Goal: Check status: Check status

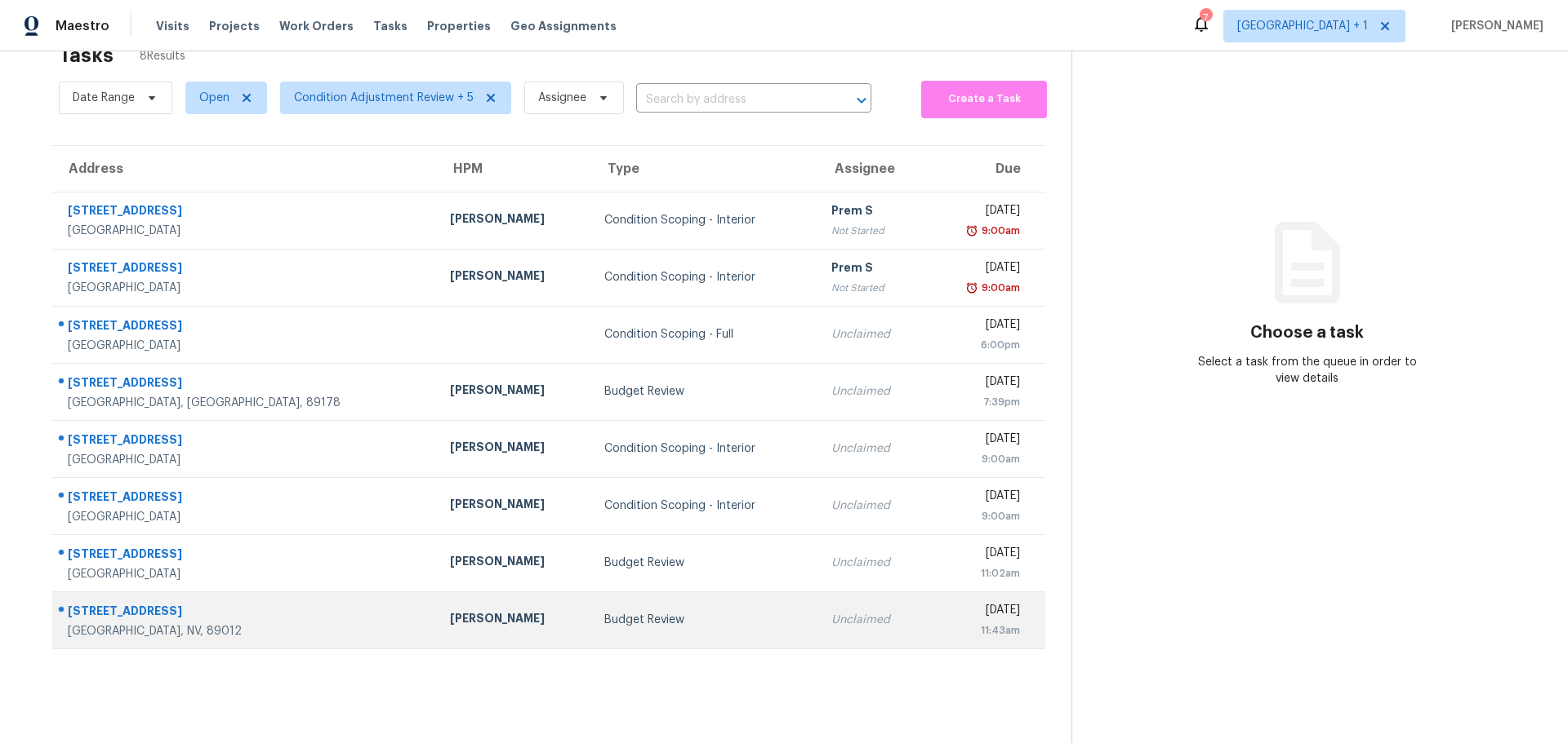
scroll to position [63, 0]
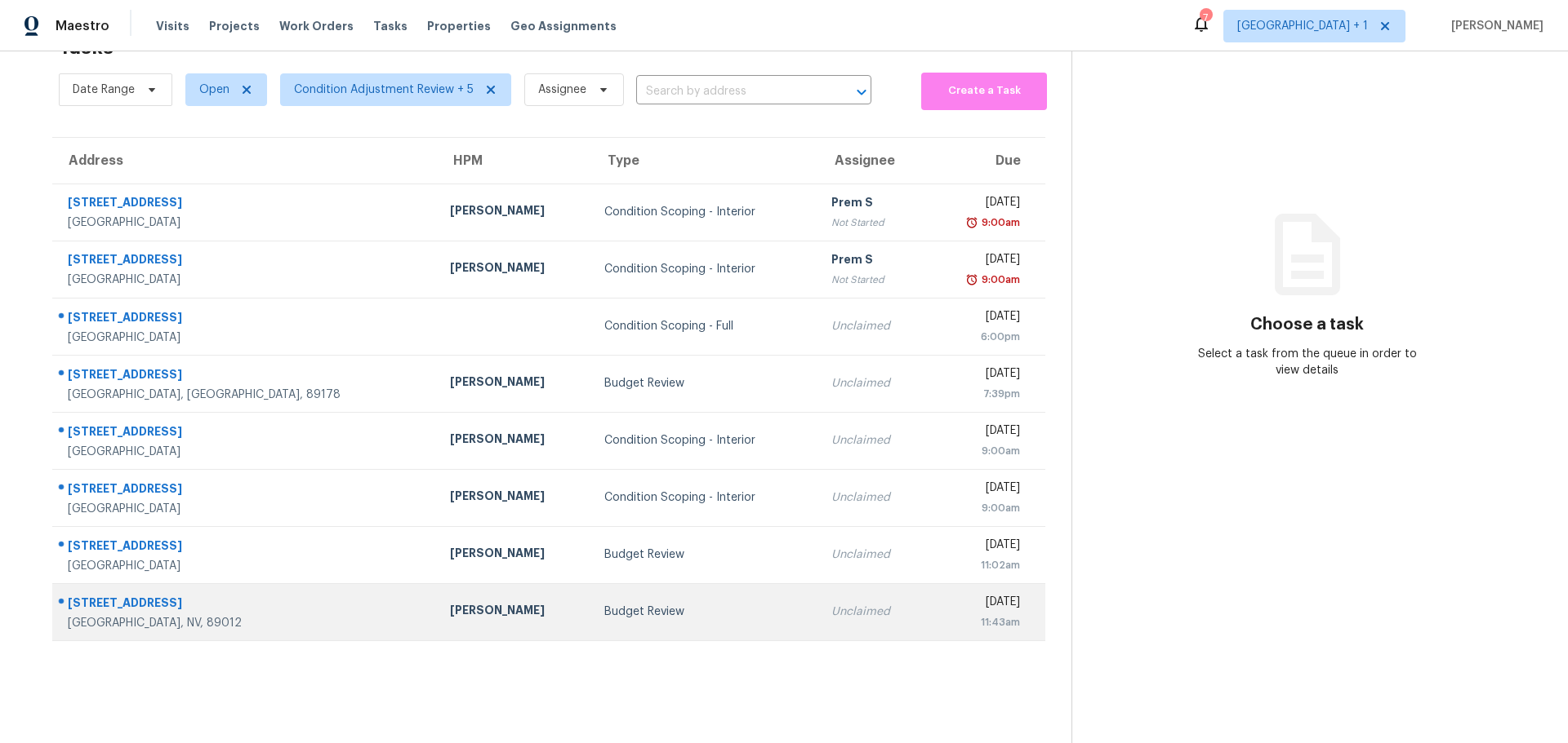
click at [241, 615] on div "[GEOGRAPHIC_DATA], NV, 89012" at bounding box center [246, 624] width 356 height 17
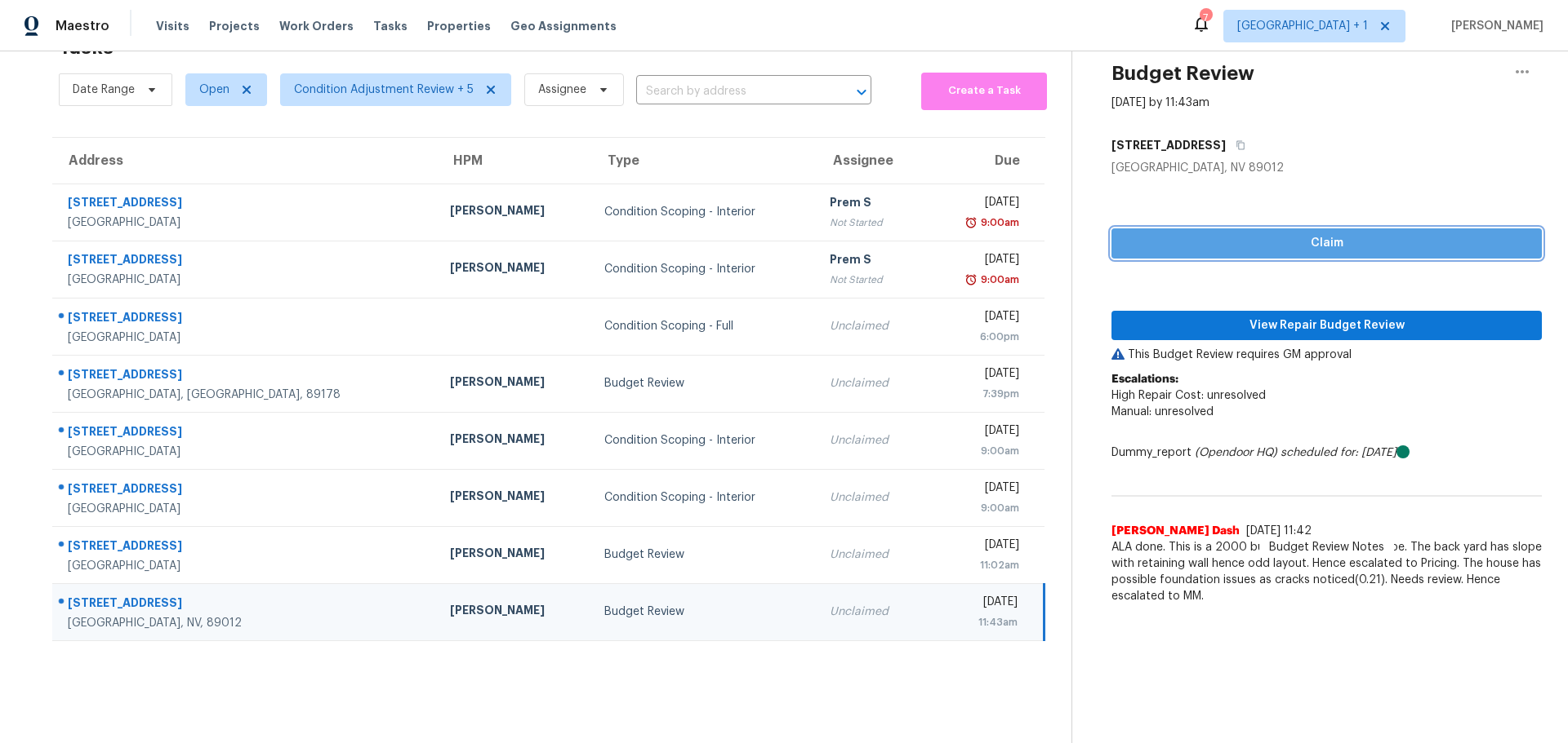
click at [1176, 234] on span "Claim" at bounding box center [1327, 244] width 404 height 20
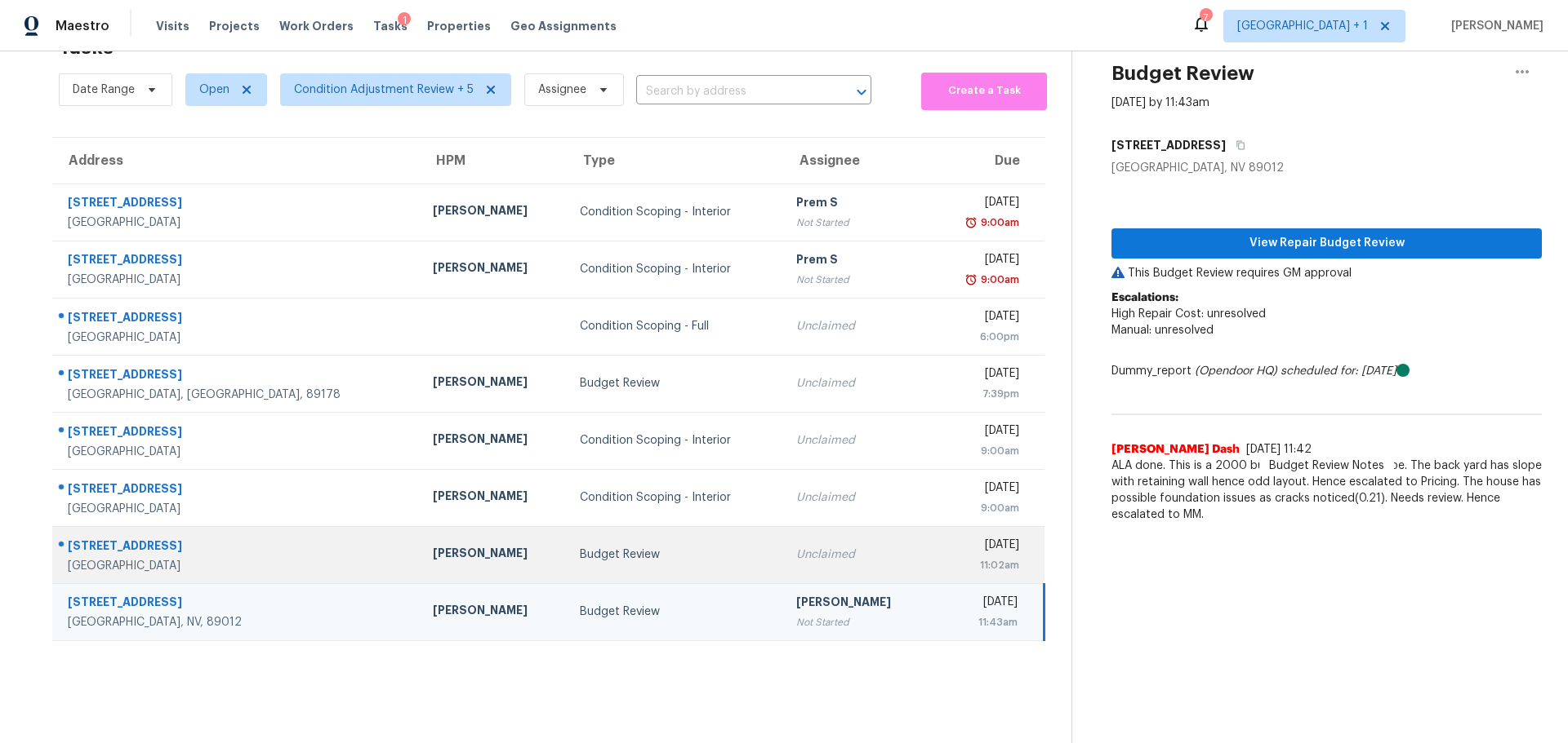
click at [207, 538] on div "[STREET_ADDRESS]" at bounding box center [238, 548] width 339 height 20
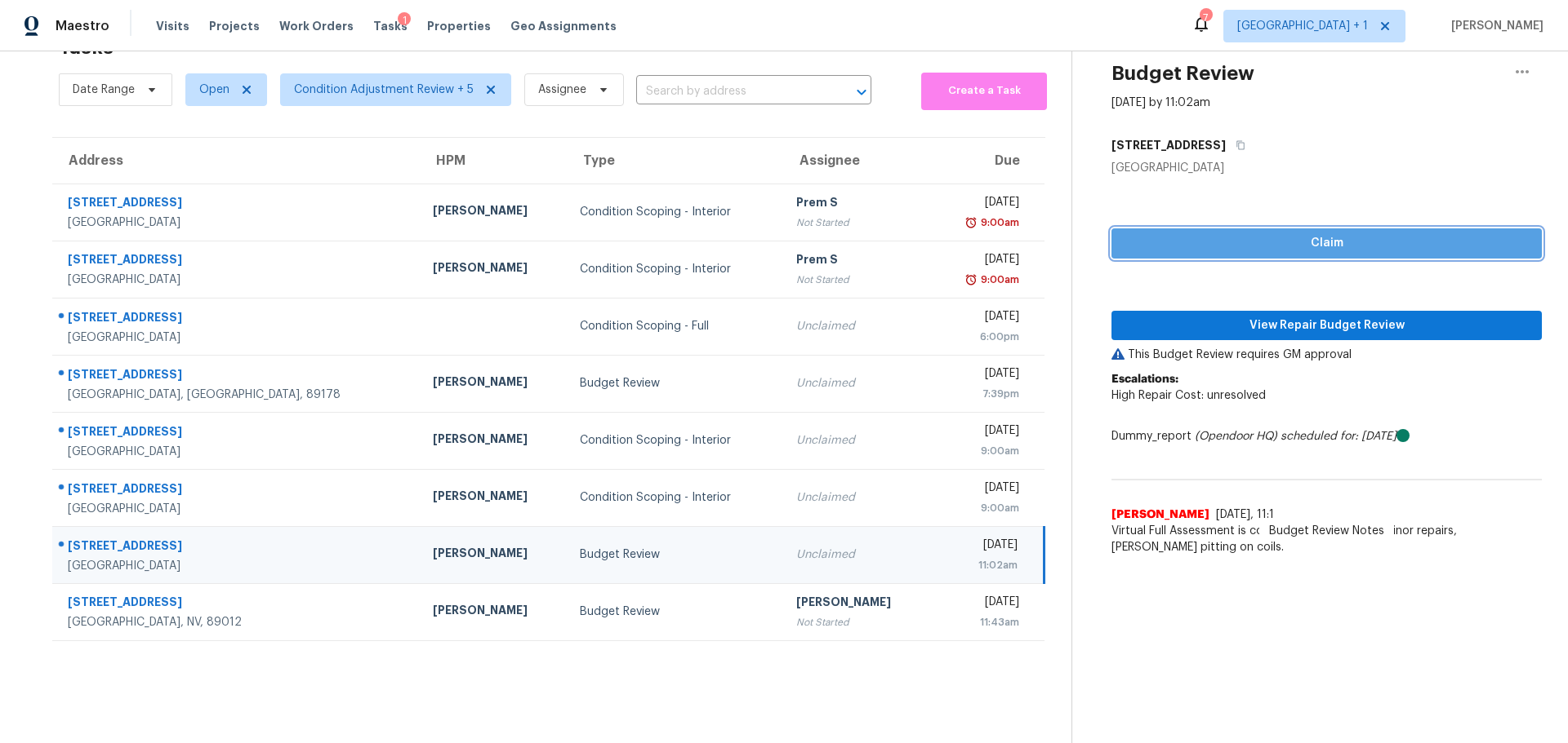
click at [1217, 234] on span "Claim" at bounding box center [1327, 244] width 404 height 20
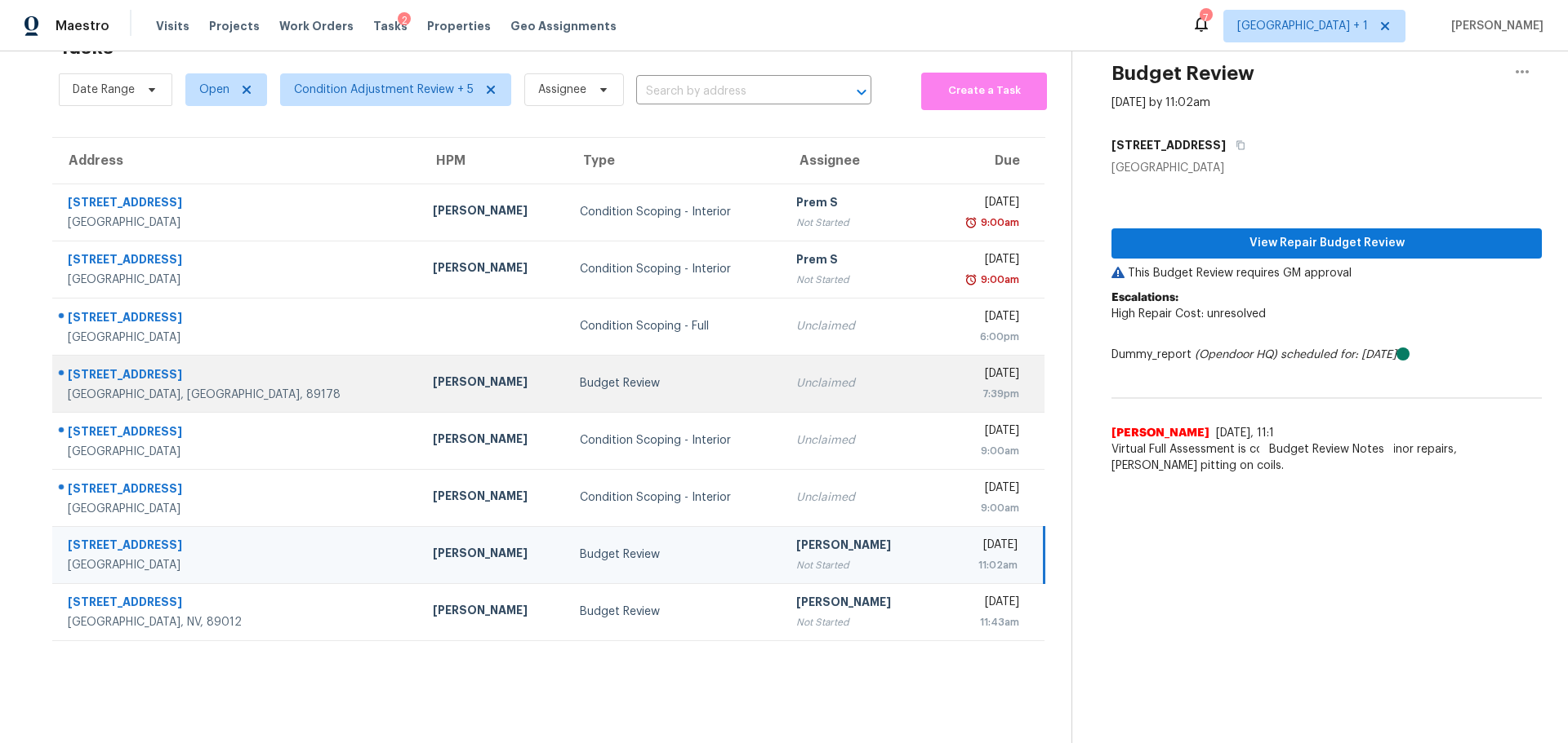
click at [648, 375] on div "Budget Review" at bounding box center [675, 384] width 190 height 17
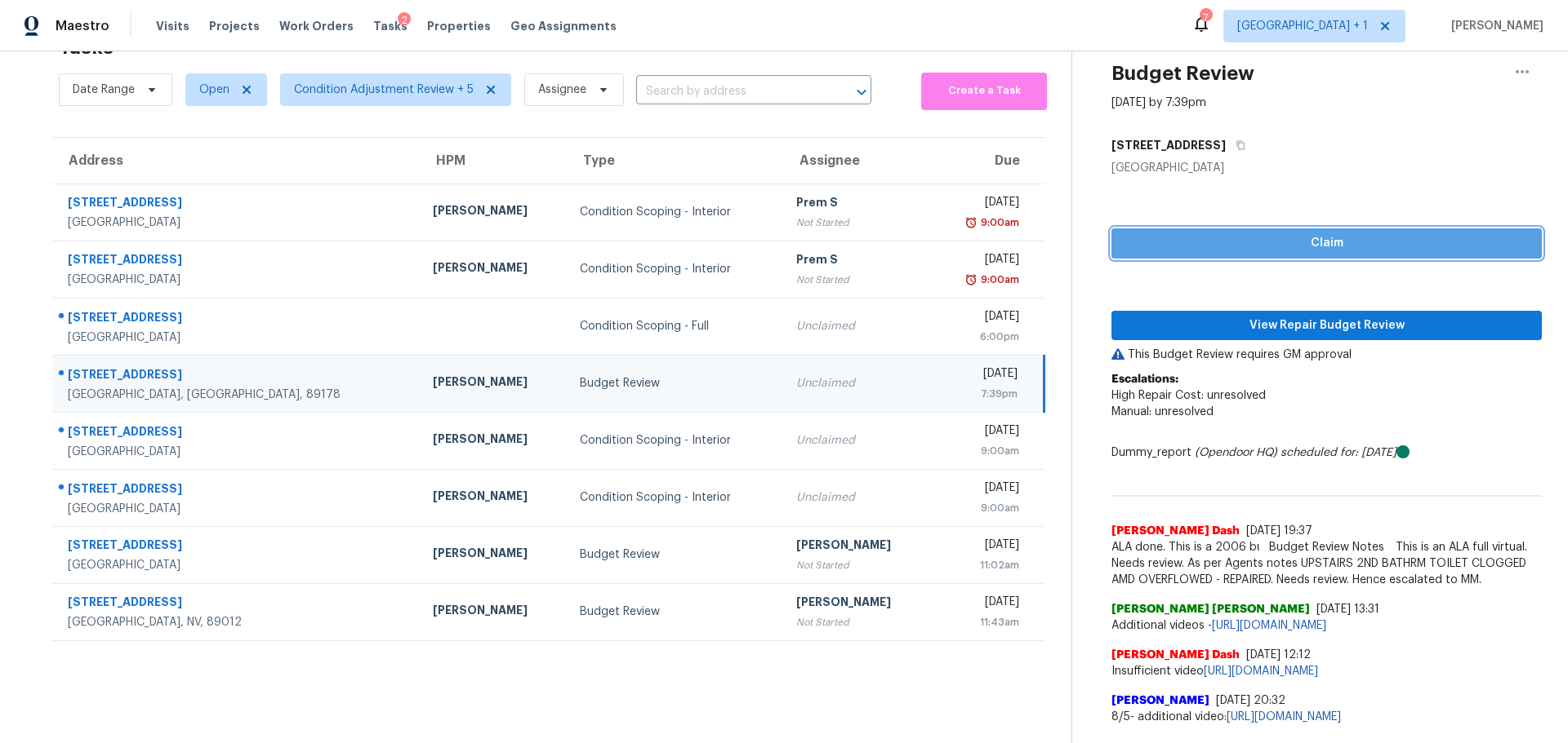
click at [1159, 234] on span "Claim" at bounding box center [1327, 244] width 404 height 20
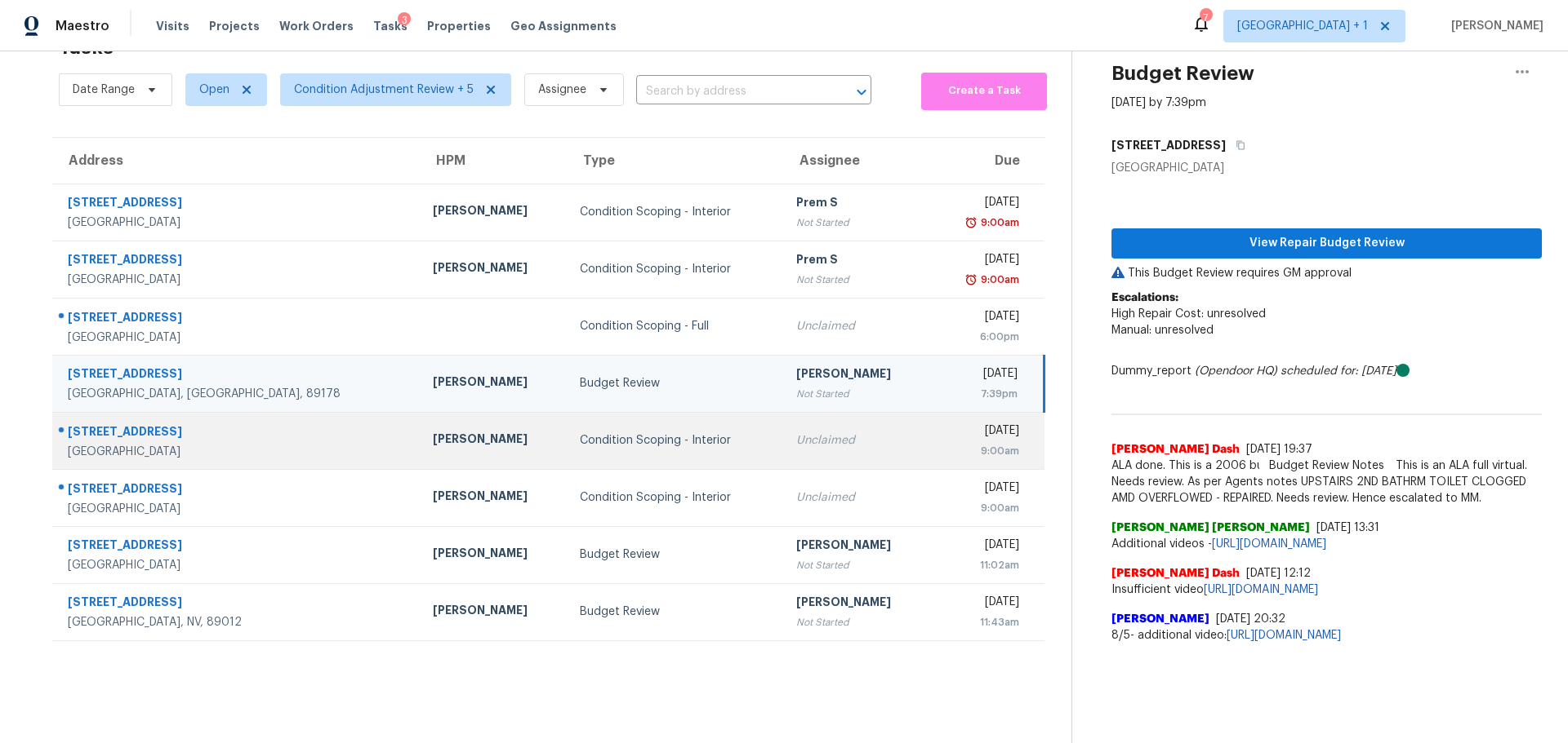
click at [445, 416] on td "[PERSON_NAME]" at bounding box center [493, 440] width 147 height 57
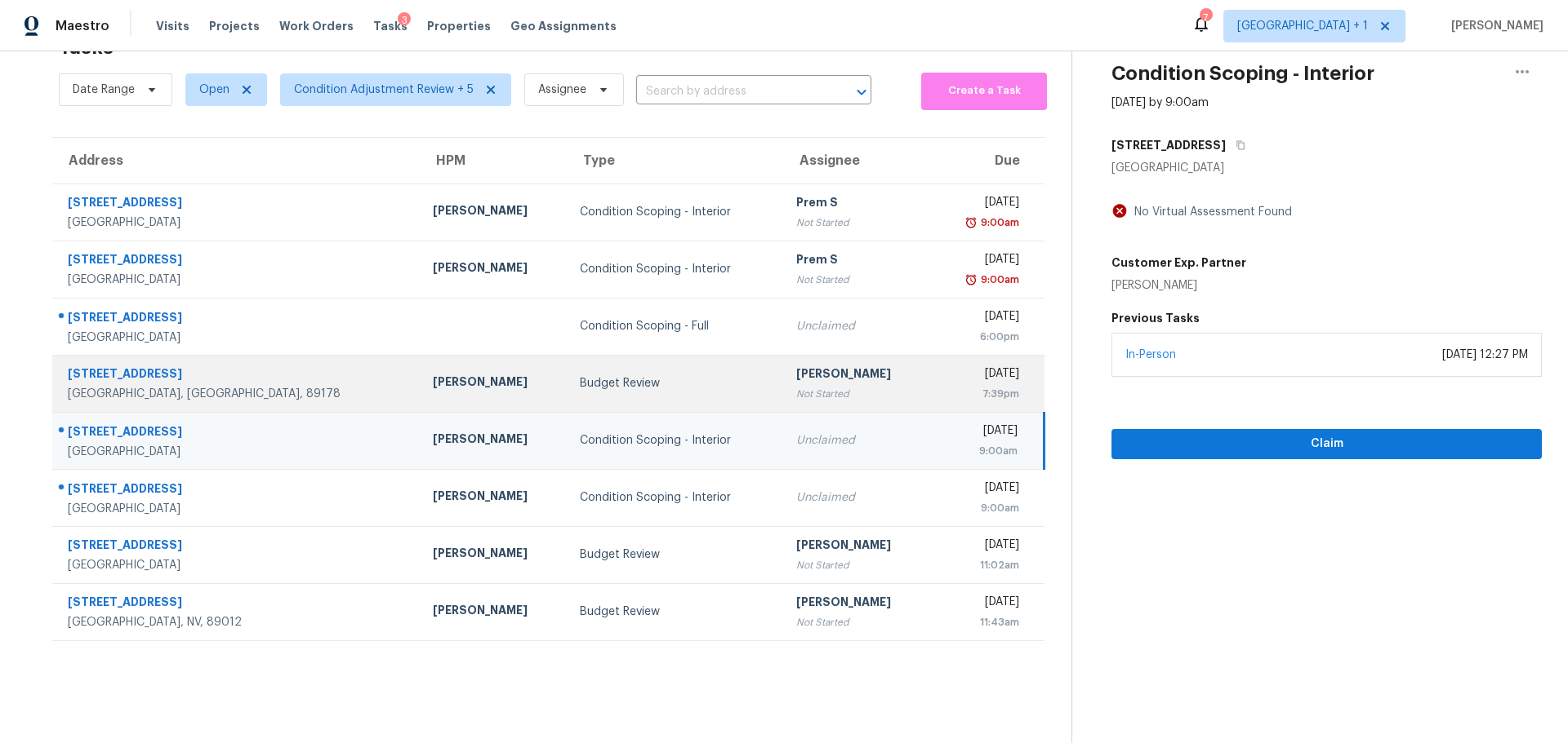
click at [445, 374] on div "Nicholas Holderbaum" at bounding box center [493, 384] width 121 height 20
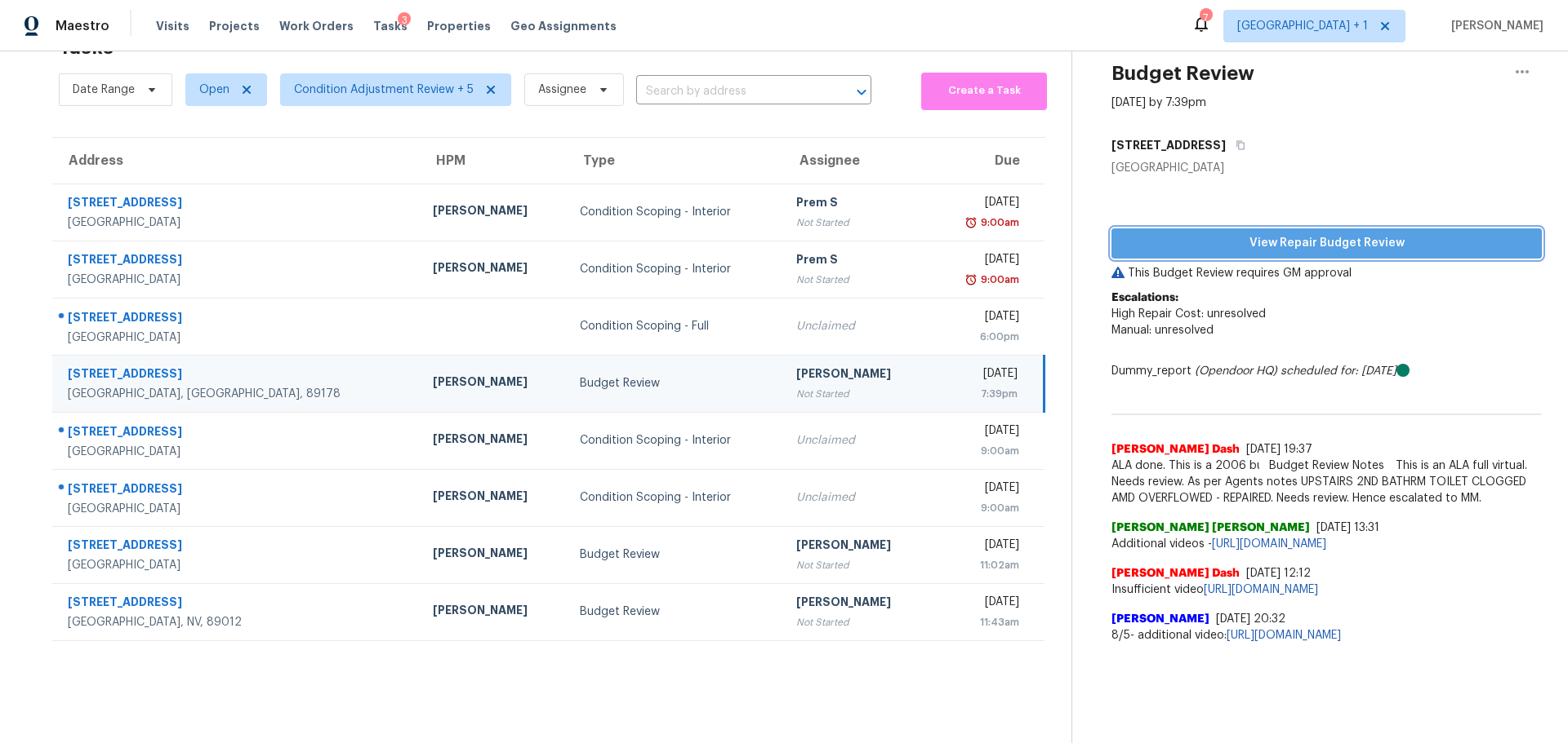
click at [1342, 234] on span "View Repair Budget Review" at bounding box center [1327, 244] width 404 height 20
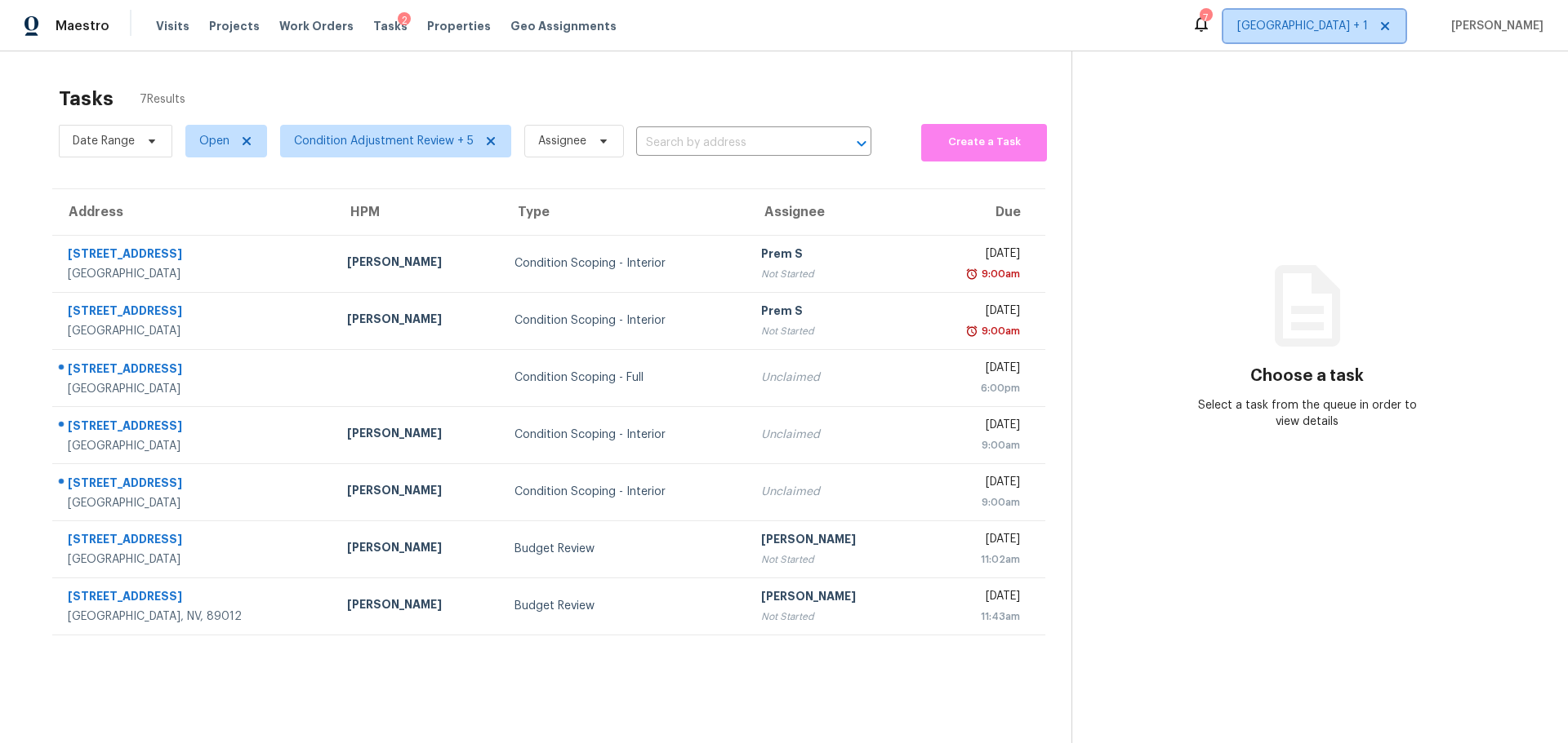
click at [1358, 30] on span "[GEOGRAPHIC_DATA] + 1" at bounding box center [1302, 26] width 130 height 17
click at [1176, 24] on div "Maestro Visits Projects Work Orders Tasks 2 Properties Geo Assignments 7 [GEOGR…" at bounding box center [784, 25] width 1568 height 51
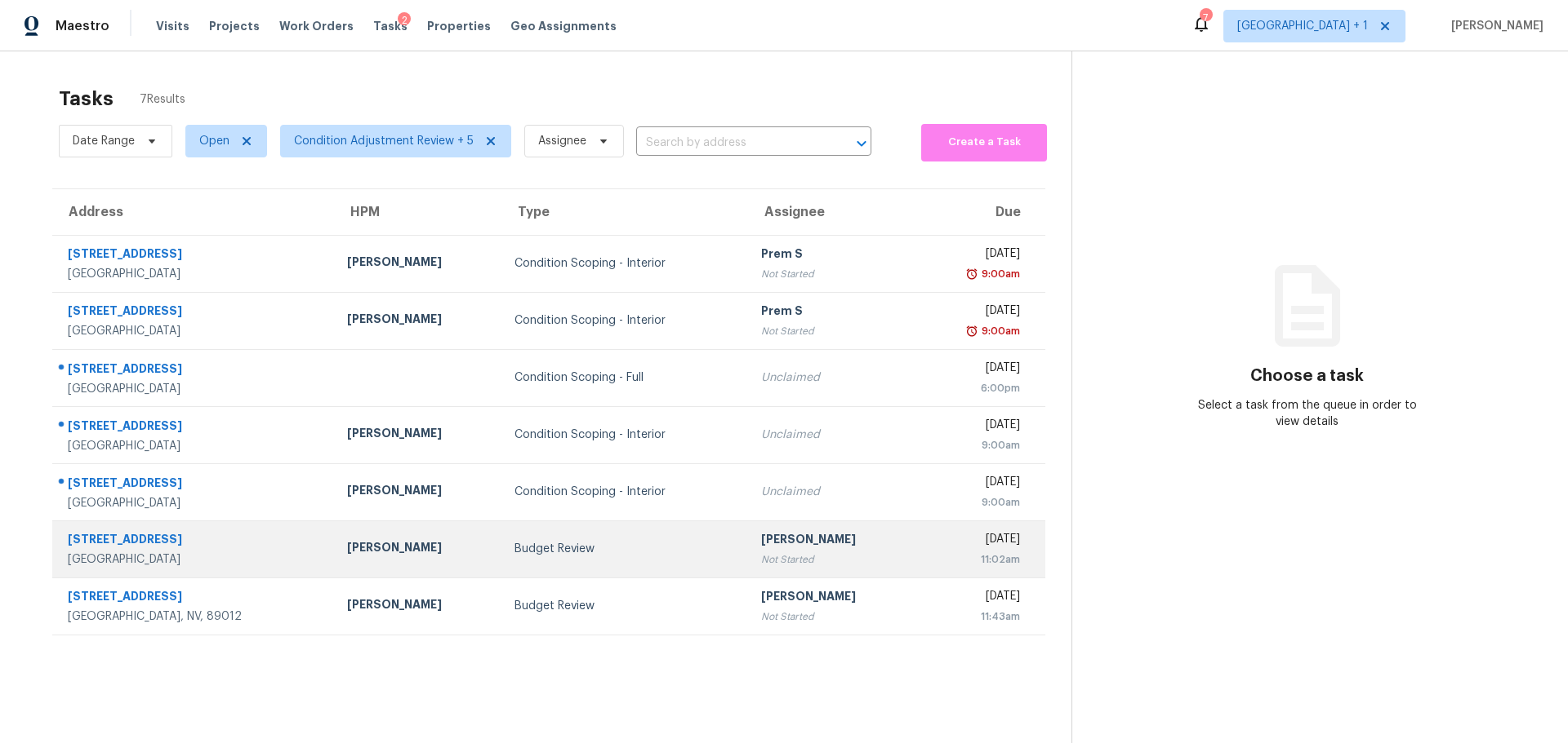
click at [282, 561] on div "[GEOGRAPHIC_DATA]" at bounding box center [195, 560] width 253 height 17
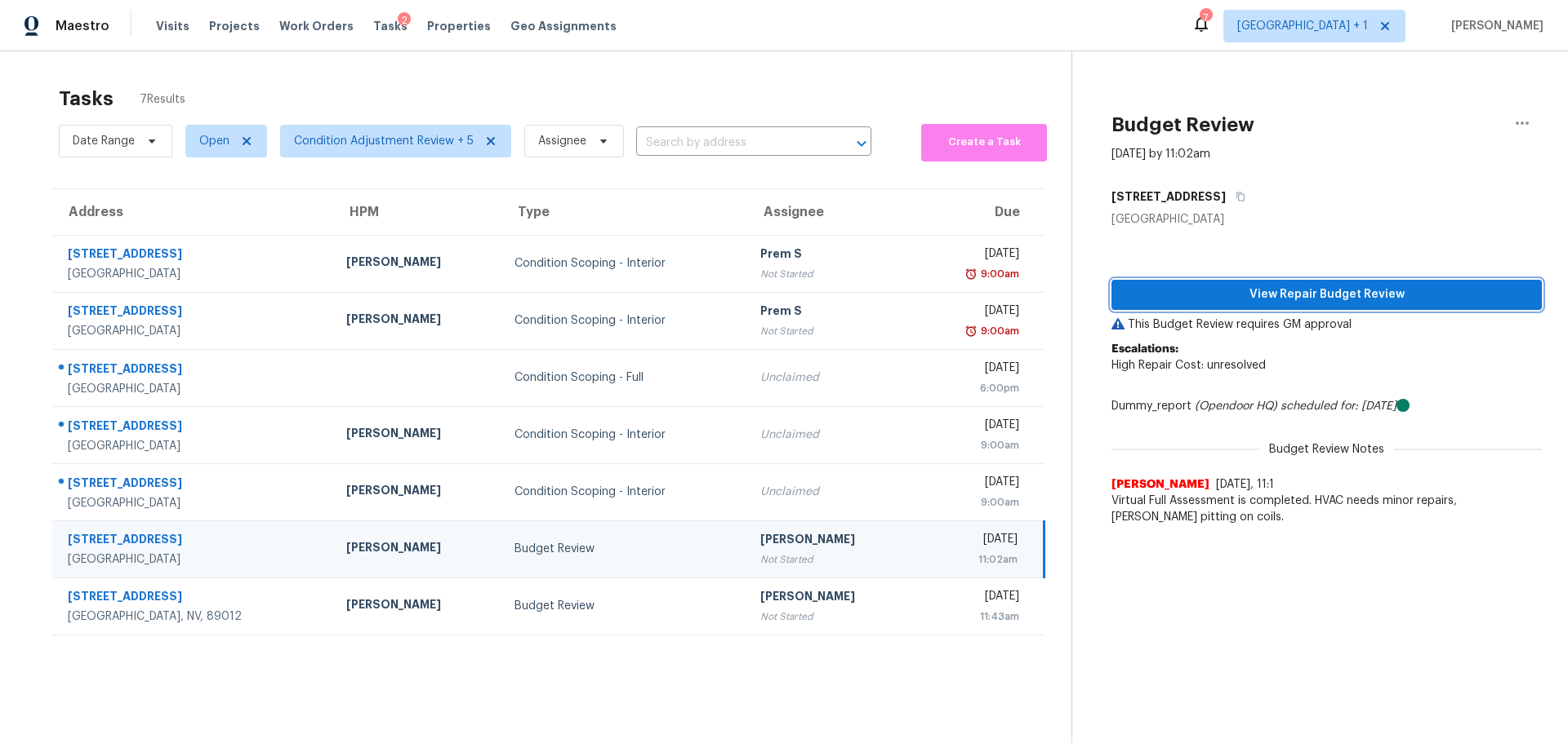
click at [1332, 295] on span "View Repair Budget Review" at bounding box center [1327, 295] width 404 height 20
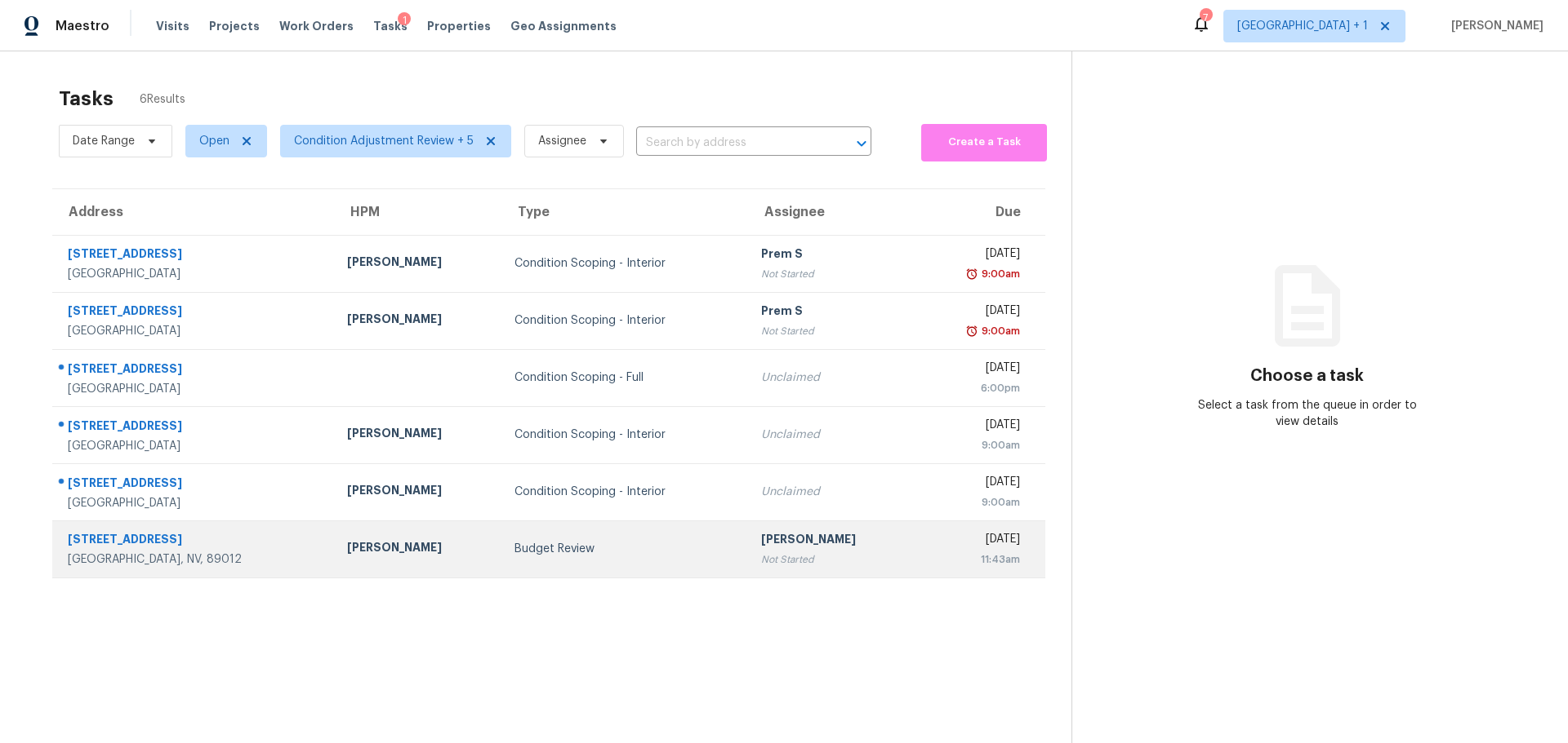
click at [501, 563] on td "Budget Review" at bounding box center [624, 548] width 247 height 57
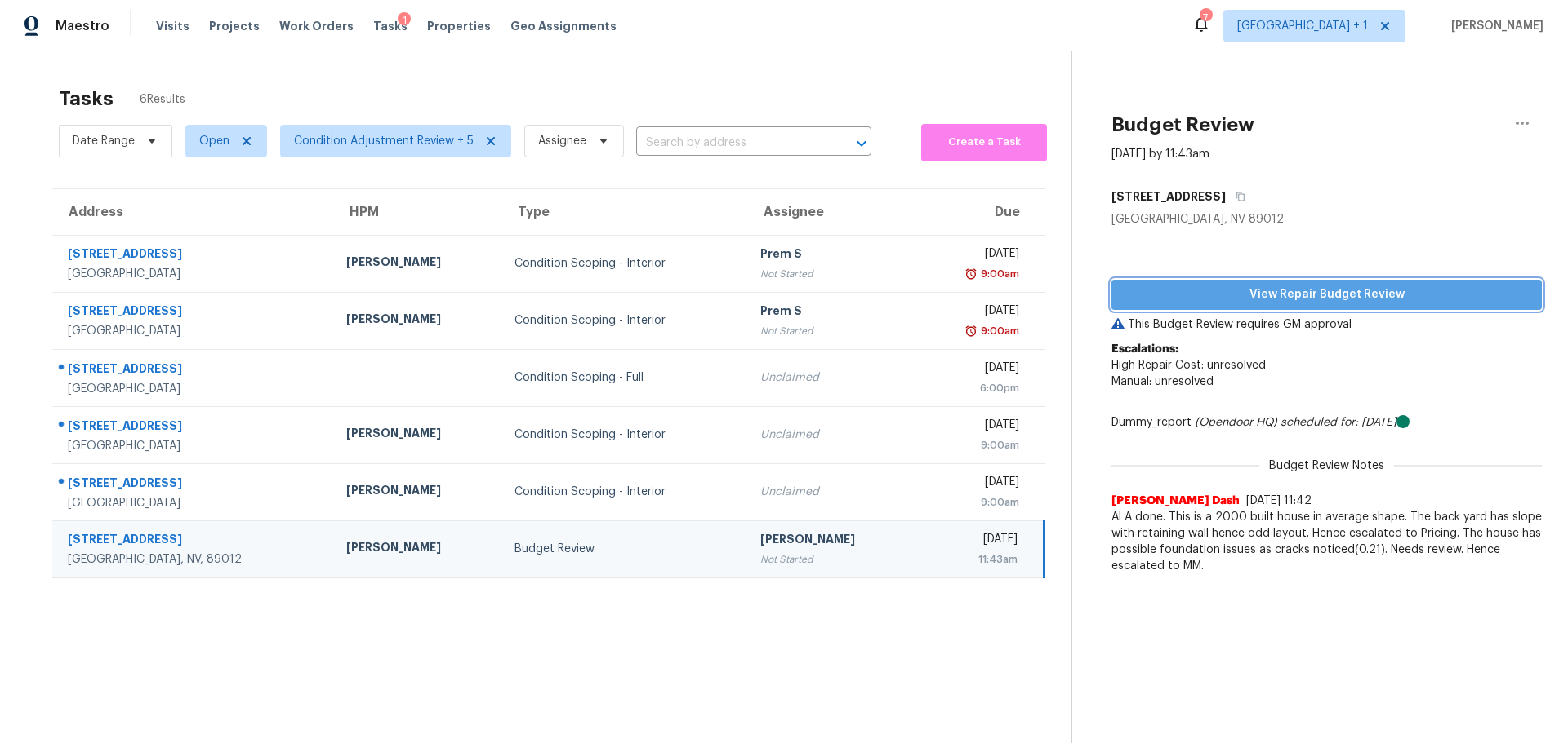
click at [1166, 289] on span "View Repair Budget Review" at bounding box center [1327, 295] width 404 height 20
